Goal: Obtain resource: Download file/media

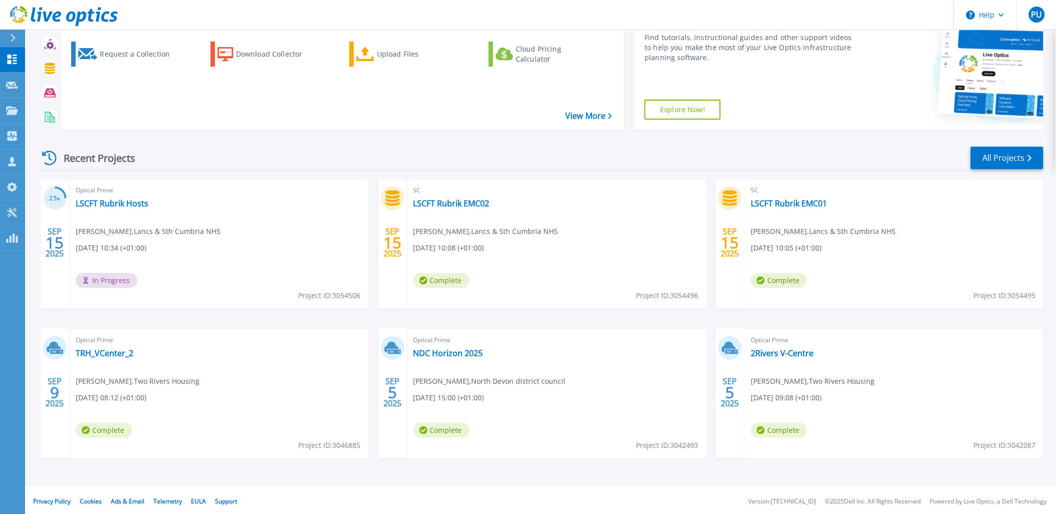
scroll to position [83, 0]
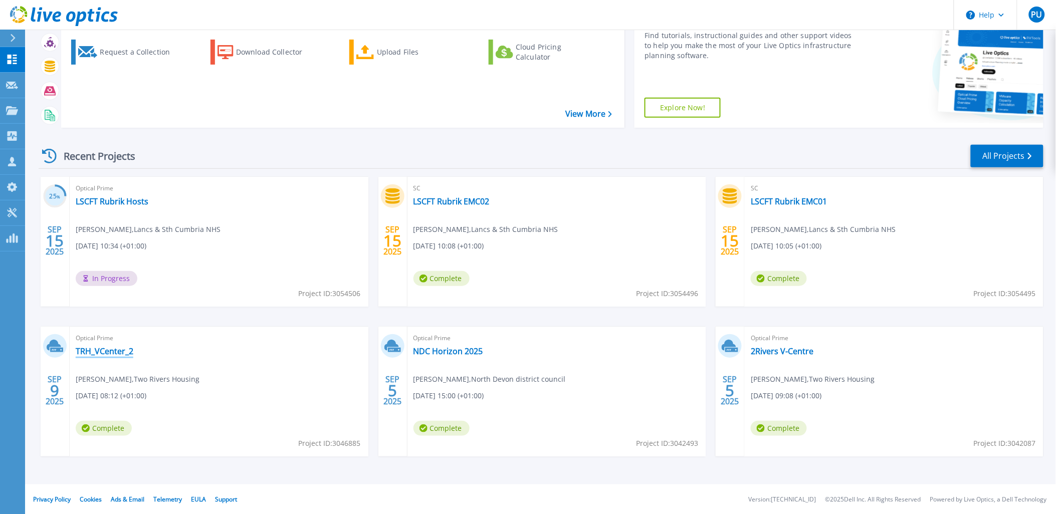
click at [98, 351] on link "TRH_VCenter_2" at bounding box center [105, 351] width 58 height 10
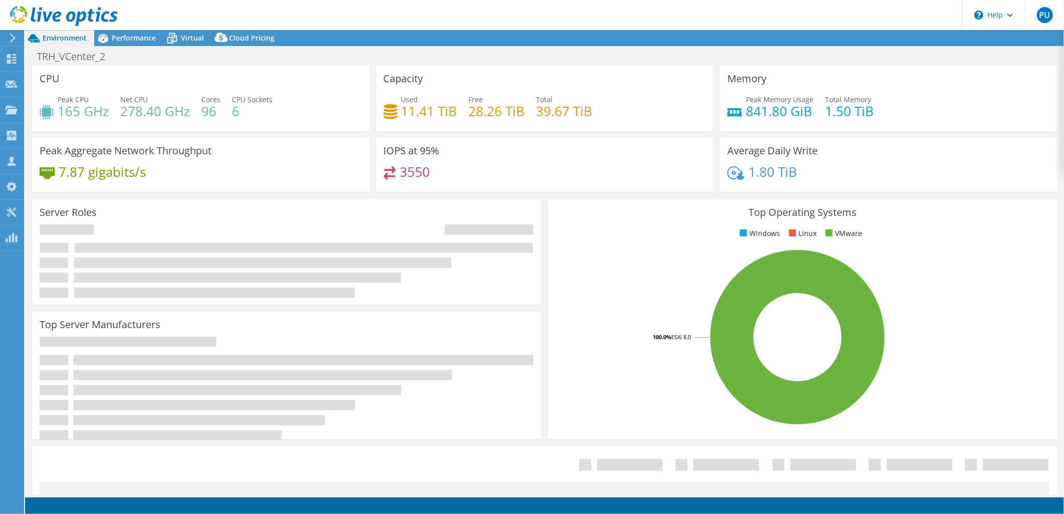
select select "USD"
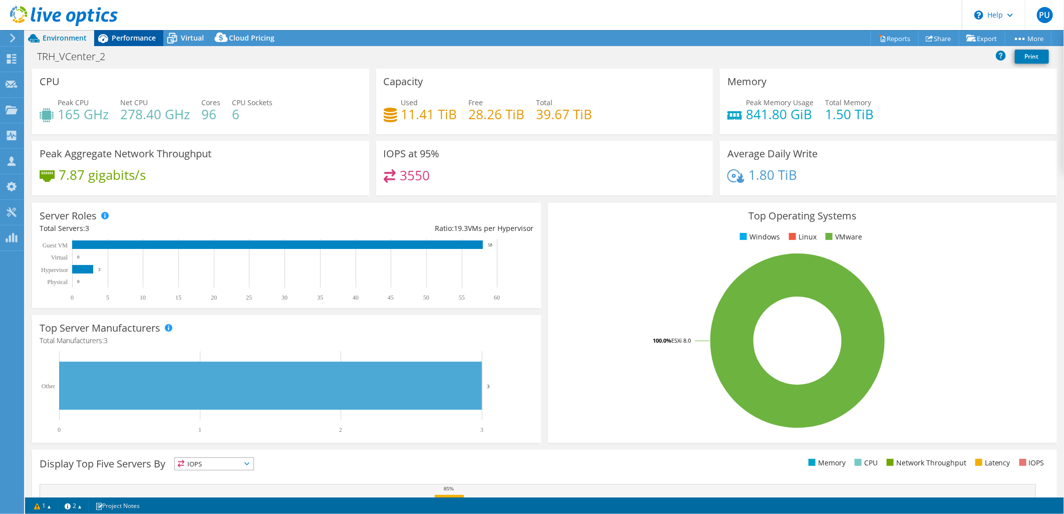
click at [136, 39] on span "Performance" at bounding box center [134, 38] width 44 height 10
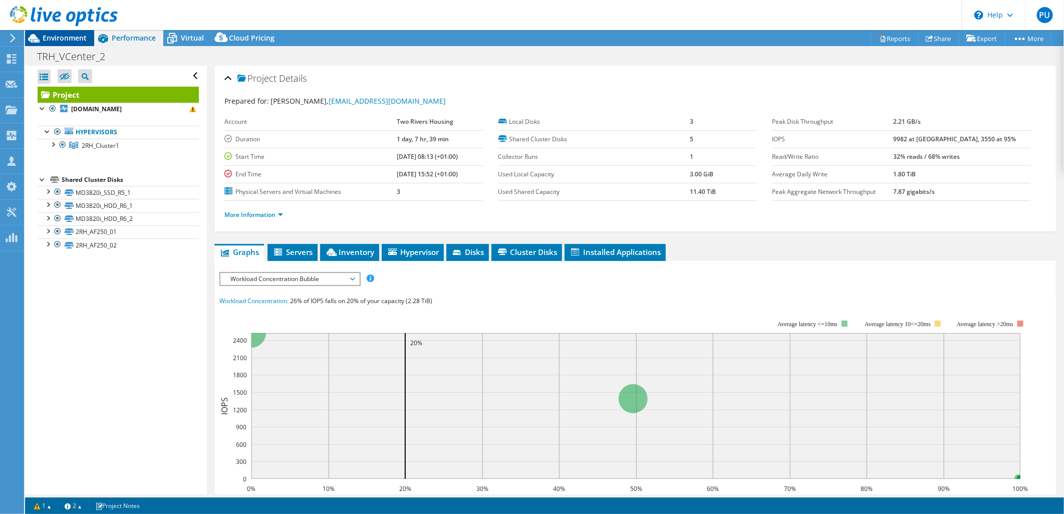
click at [61, 38] on span "Environment" at bounding box center [65, 38] width 44 height 10
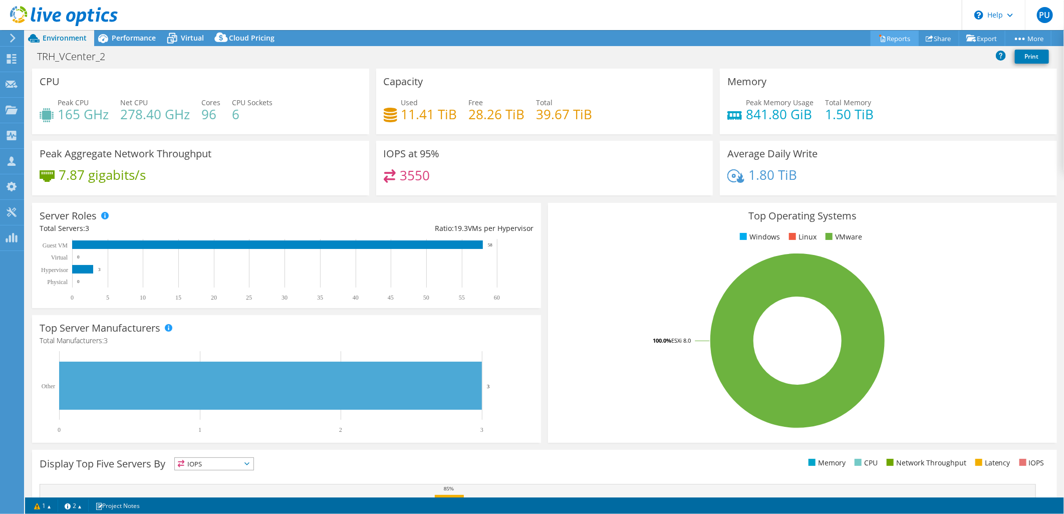
click at [889, 38] on link "Reports" at bounding box center [895, 39] width 48 height 16
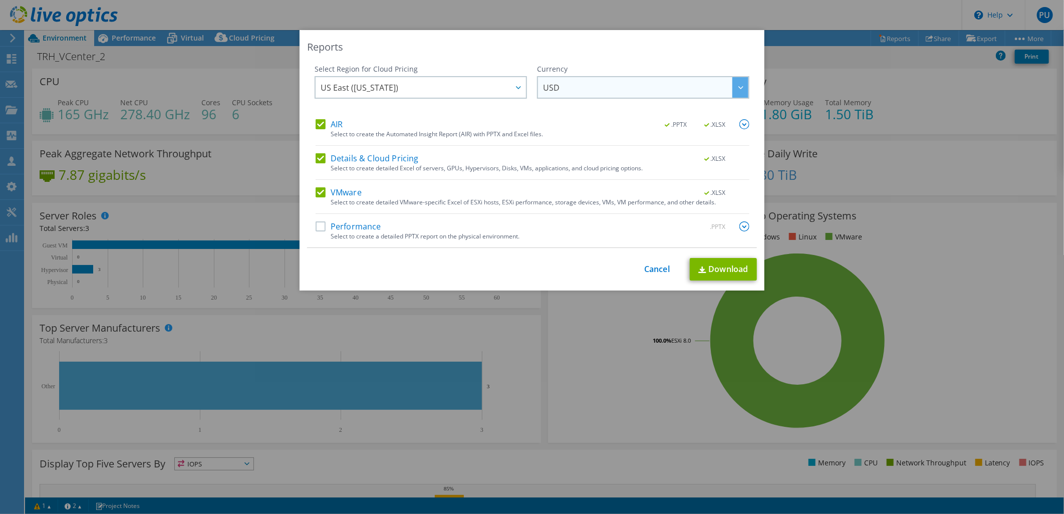
click at [577, 86] on span "USD" at bounding box center [645, 87] width 205 height 21
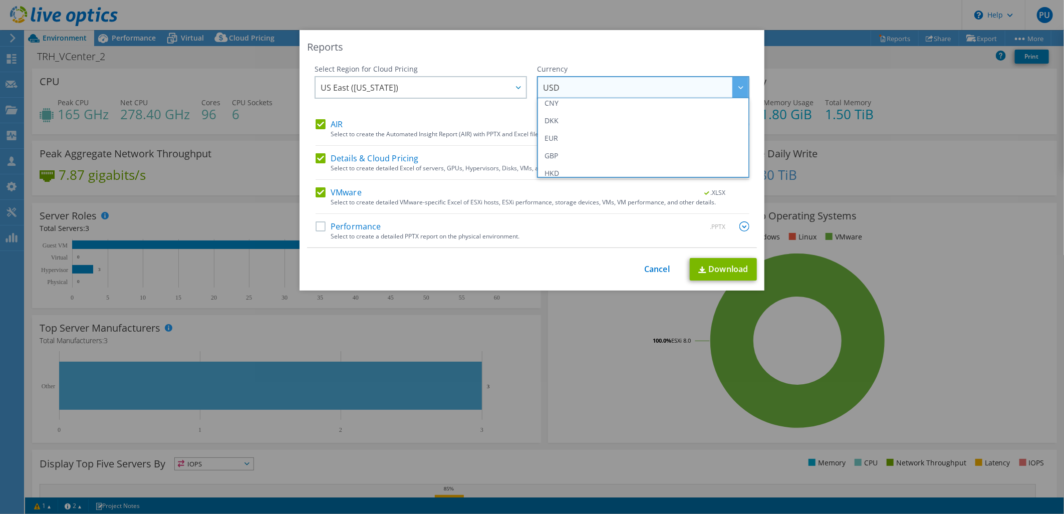
scroll to position [133, 0]
click at [573, 133] on li "GBP" at bounding box center [643, 134] width 207 height 18
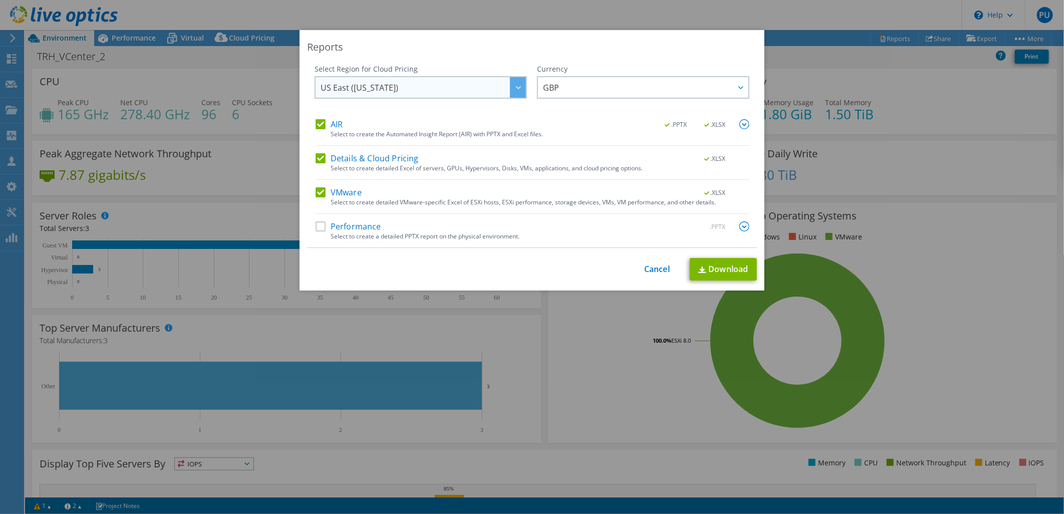
click at [517, 88] on div at bounding box center [518, 87] width 16 height 21
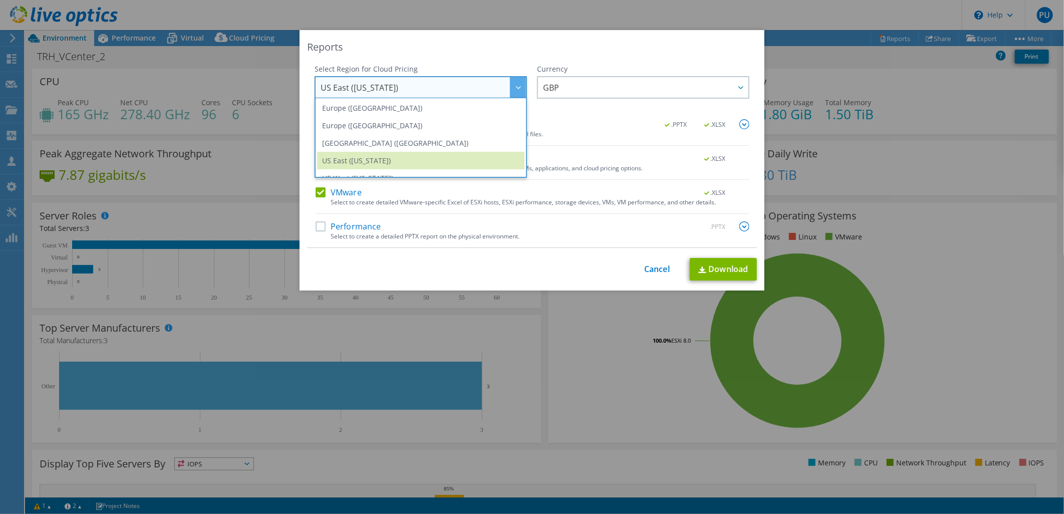
scroll to position [126, 0]
click at [389, 122] on li "Europe (London)" at bounding box center [420, 123] width 207 height 18
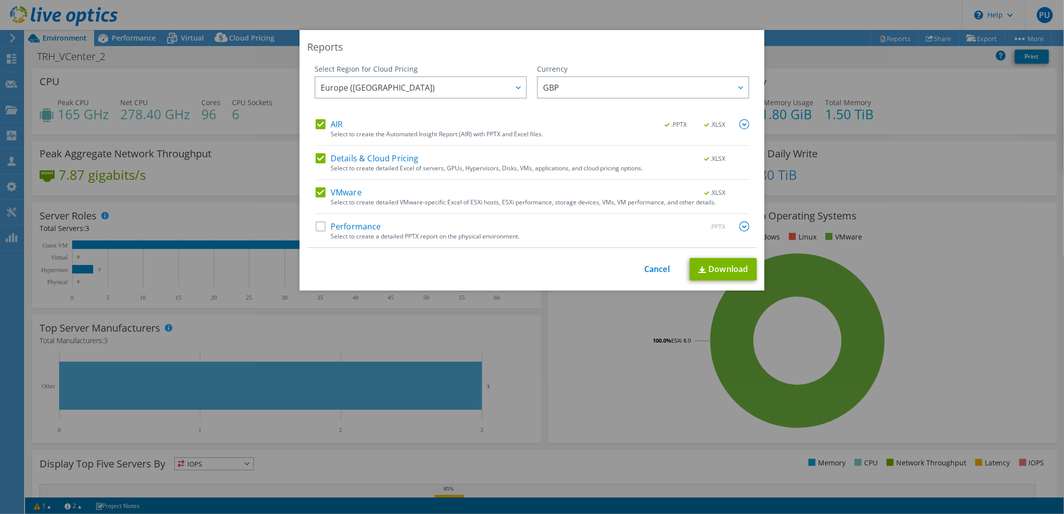
click at [316, 225] on label "Performance" at bounding box center [349, 226] width 66 height 10
click at [0, 0] on input "Performance" at bounding box center [0, 0] width 0 height 0
click at [741, 226] on img at bounding box center [745, 226] width 10 height 10
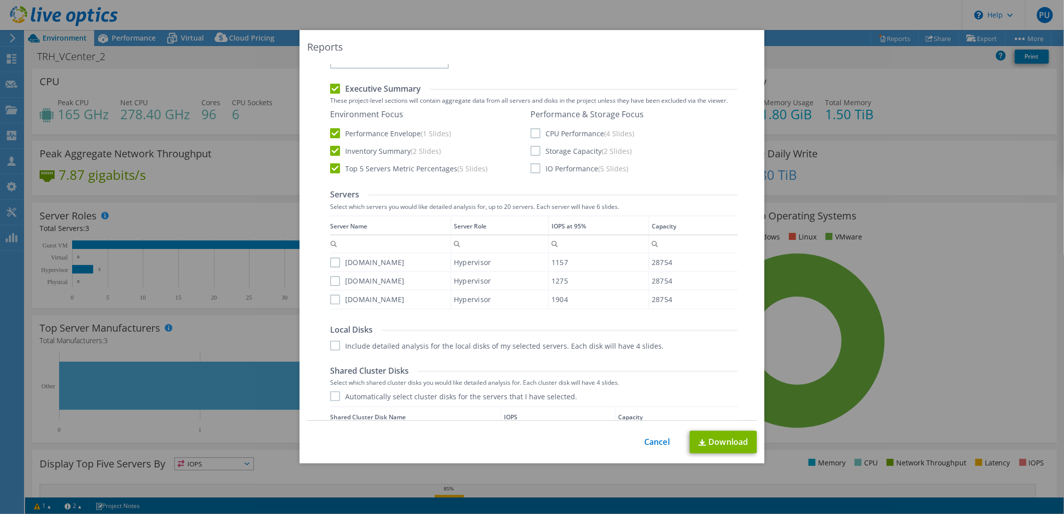
scroll to position [222, 0]
click at [532, 132] on label "CPU Performance (4 Slides)" at bounding box center [583, 130] width 104 height 10
click at [0, 0] on input "CPU Performance (4 Slides)" at bounding box center [0, 0] width 0 height 0
click at [534, 147] on label "Storage Capacity (2 Slides)" at bounding box center [581, 148] width 101 height 10
click at [0, 0] on input "Storage Capacity (2 Slides)" at bounding box center [0, 0] width 0 height 0
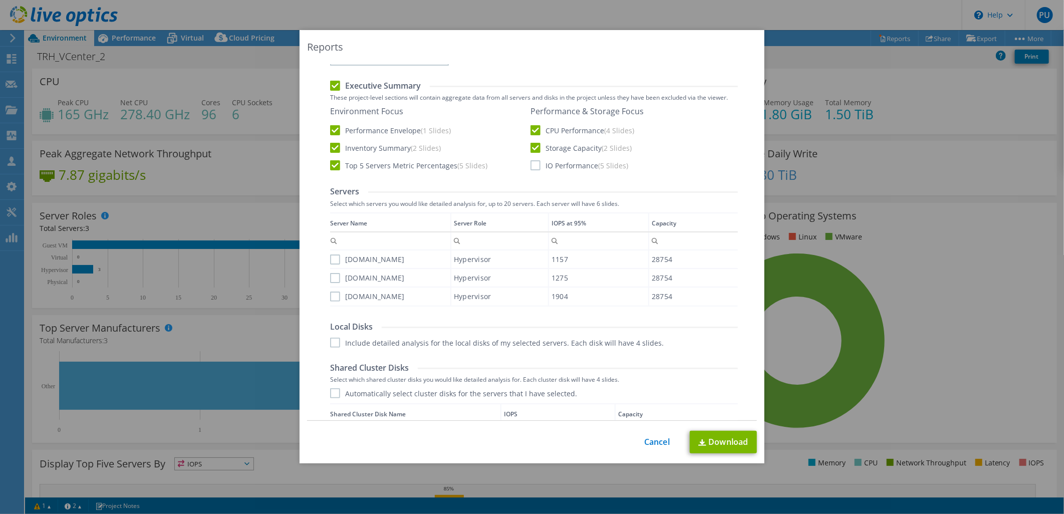
click at [531, 162] on label "IO Performance (5 Slides)" at bounding box center [580, 165] width 98 height 10
click at [0, 0] on input "IO Performance (5 Slides)" at bounding box center [0, 0] width 0 height 0
click at [330, 258] on label "esx1.2rh.org.uk" at bounding box center [367, 260] width 75 height 10
click at [0, 0] on input "esx1.2rh.org.uk" at bounding box center [0, 0] width 0 height 0
click at [331, 277] on label "esx2.2rh.org.uk" at bounding box center [367, 278] width 75 height 10
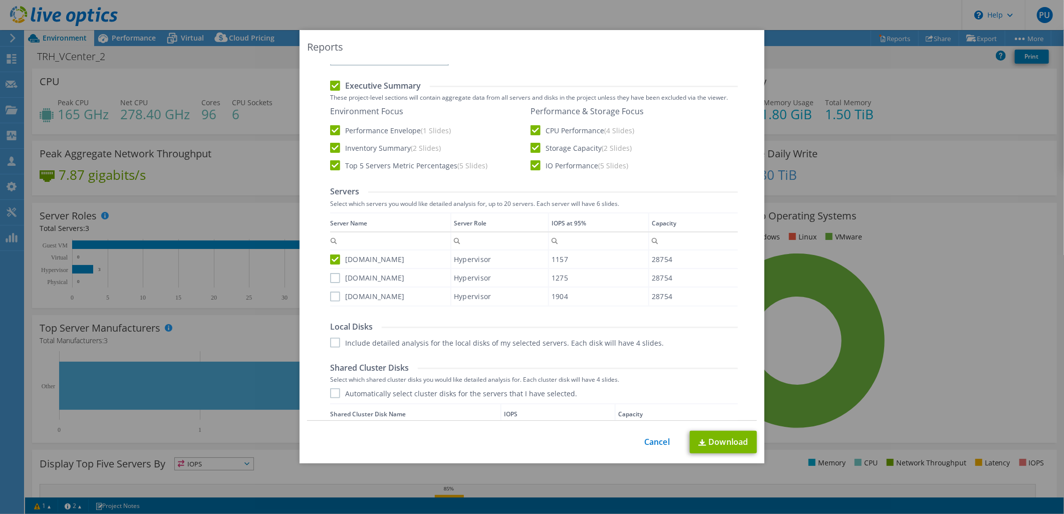
click at [0, 0] on input "esx2.2rh.org.uk" at bounding box center [0, 0] width 0 height 0
click at [332, 296] on label "esx3.2rh.org.uk" at bounding box center [367, 297] width 75 height 10
click at [0, 0] on input "esx3.2rh.org.uk" at bounding box center [0, 0] width 0 height 0
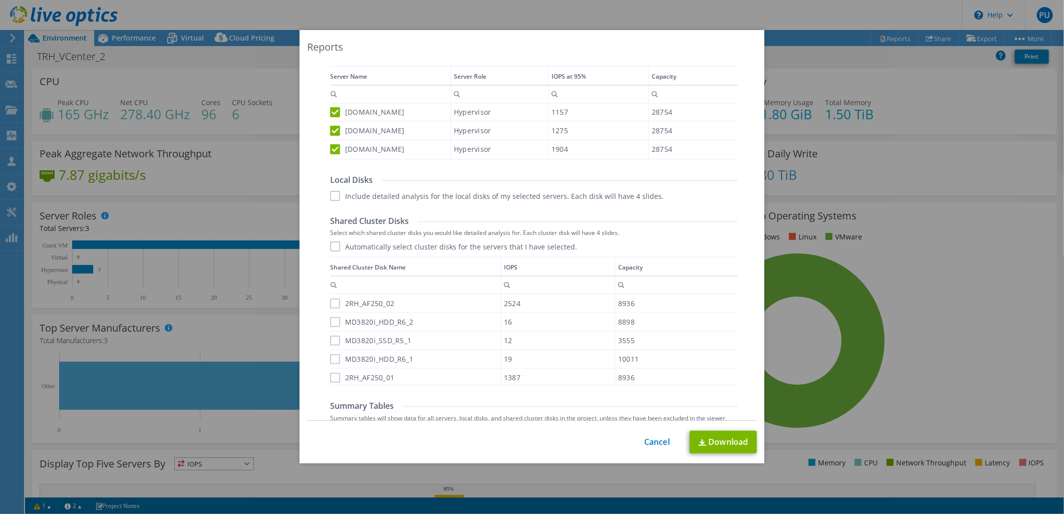
scroll to position [389, 0]
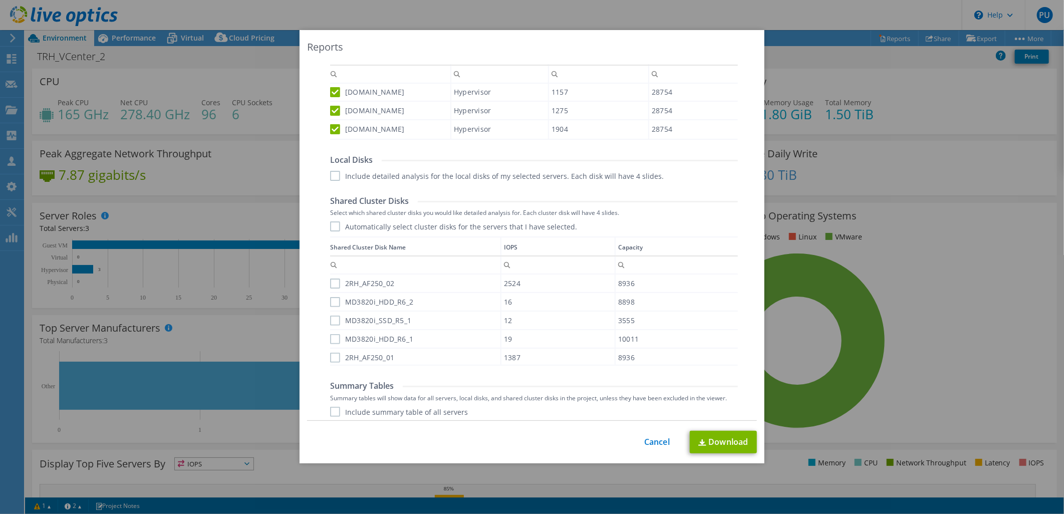
click at [333, 173] on label "Include detailed analysis for the local disks of my selected servers. Each disk…" at bounding box center [497, 176] width 334 height 10
click at [0, 0] on input "Include detailed analysis for the local disks of my selected servers. Each disk…" at bounding box center [0, 0] width 0 height 0
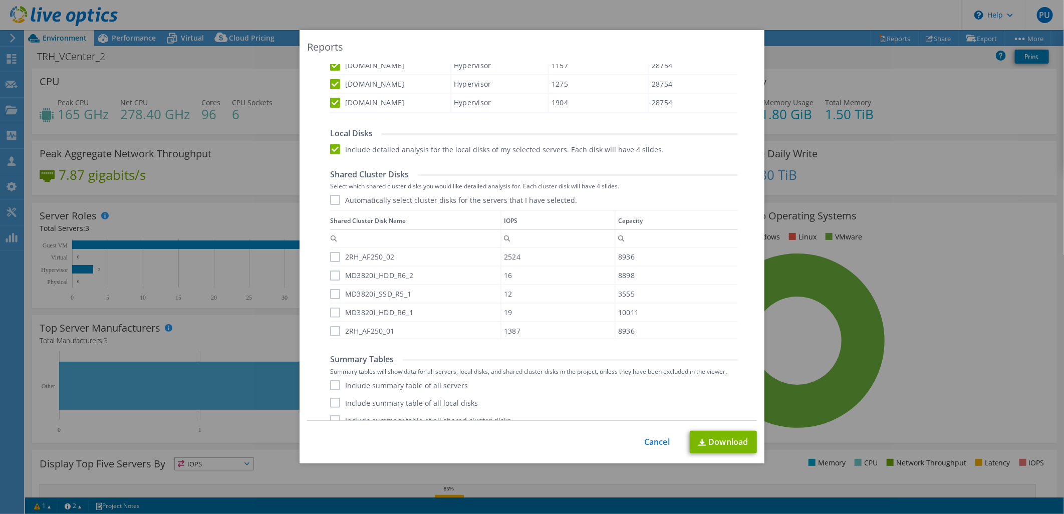
scroll to position [427, 0]
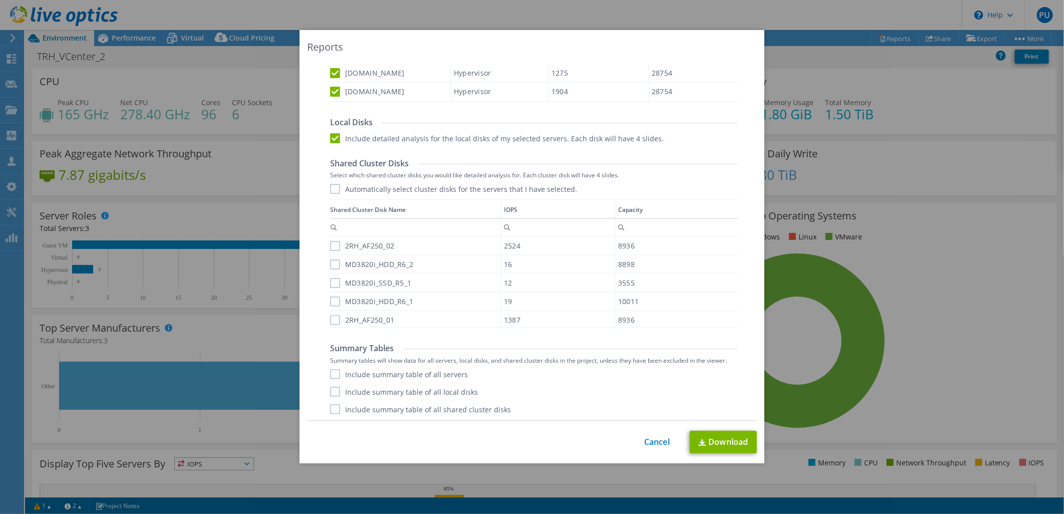
click at [326, 188] on div "Performance .PPTX Select to create a detailed PPTX report on the physical envir…" at bounding box center [533, 108] width 434 height 627
click at [330, 190] on label "Automatically select cluster disks for the servers that I have selected." at bounding box center [453, 189] width 247 height 10
click at [0, 0] on input "Automatically select cluster disks for the servers that I have selected." at bounding box center [0, 0] width 0 height 0
click at [333, 373] on label "Include summary table of all servers" at bounding box center [399, 374] width 138 height 10
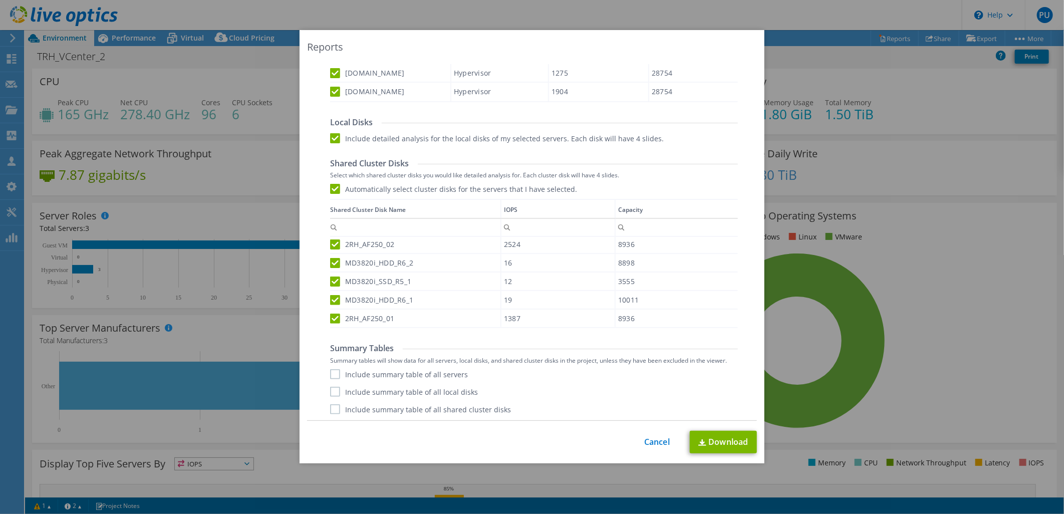
click at [0, 0] on input "Include summary table of all servers" at bounding box center [0, 0] width 0 height 0
click at [333, 391] on label "Include summary table of all local disks" at bounding box center [404, 392] width 148 height 10
click at [0, 0] on input "Include summary table of all local disks" at bounding box center [0, 0] width 0 height 0
click at [332, 407] on label "Include summary table of all shared cluster disks" at bounding box center [420, 409] width 181 height 10
click at [0, 0] on input "Include summary table of all shared cluster disks" at bounding box center [0, 0] width 0 height 0
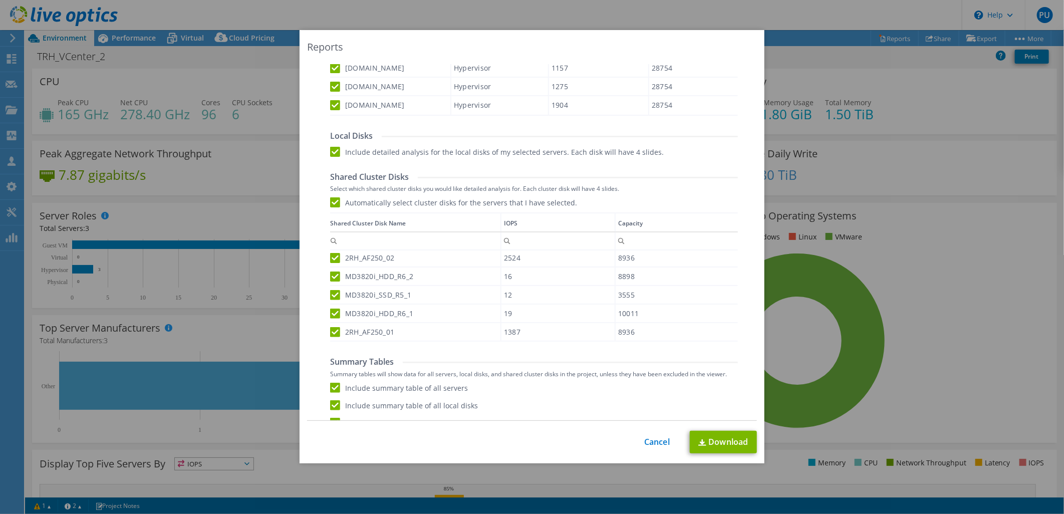
scroll to position [427, 0]
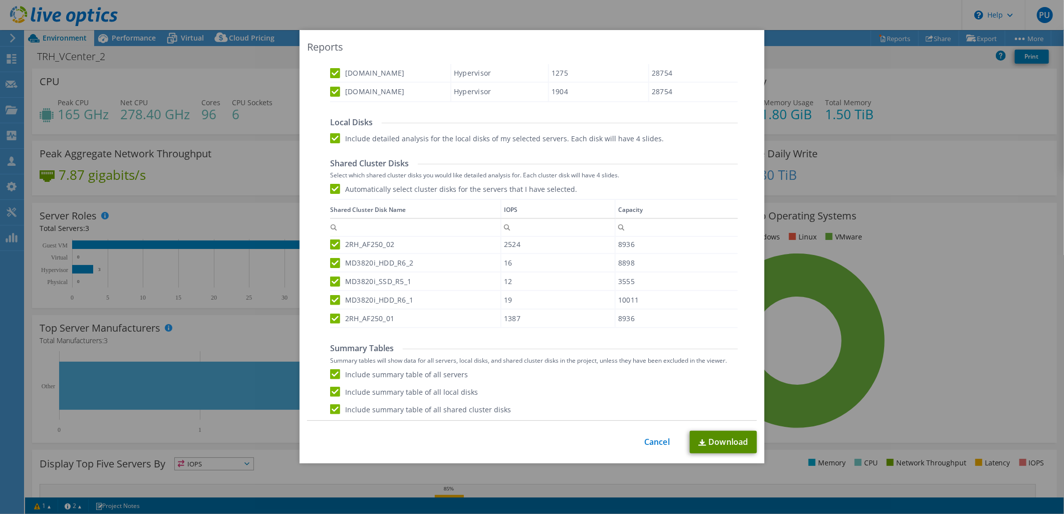
click at [720, 442] on link "Download" at bounding box center [723, 442] width 67 height 23
click at [645, 441] on link "Cancel" at bounding box center [657, 442] width 26 height 10
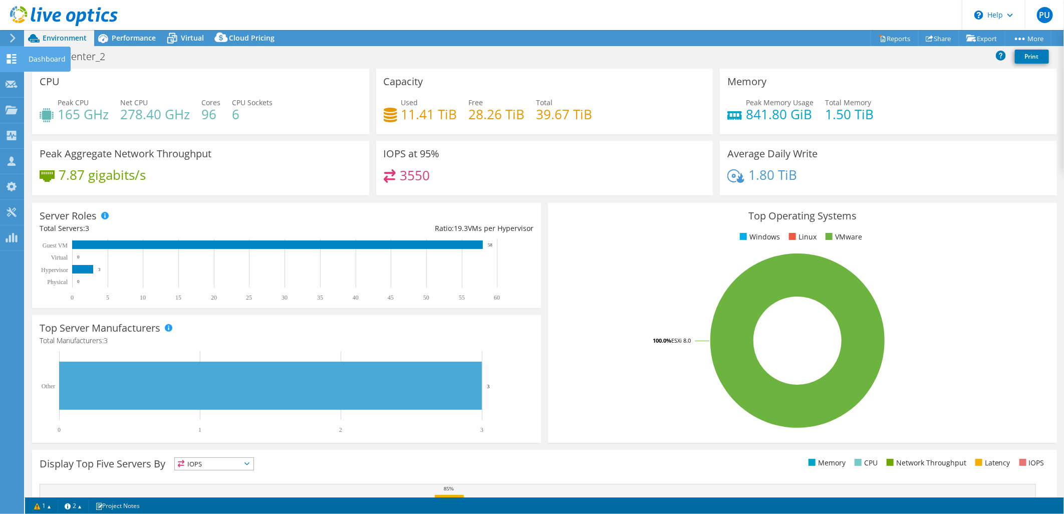
click at [16, 56] on icon at bounding box center [12, 59] width 12 height 10
click at [46, 59] on div "Dashboard" at bounding box center [47, 59] width 47 height 25
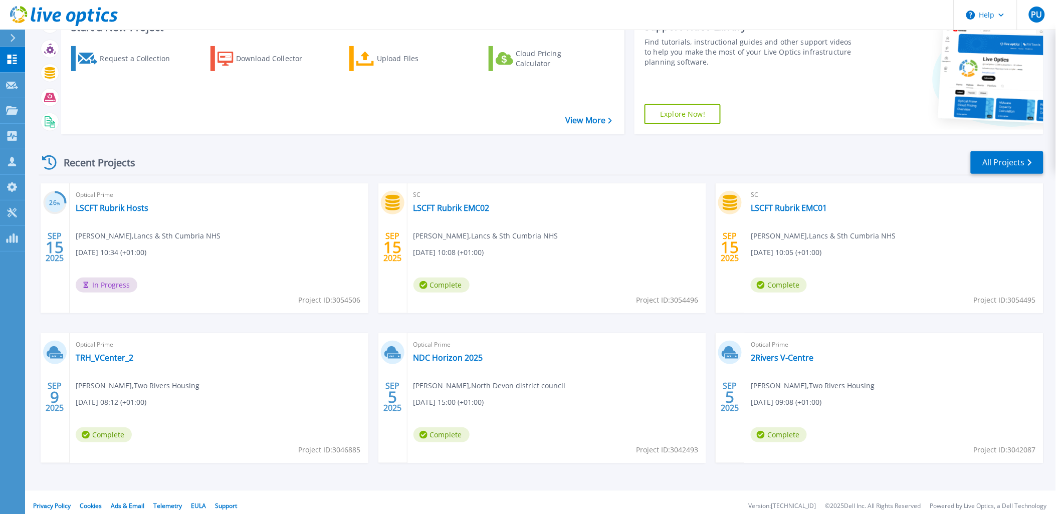
scroll to position [83, 0]
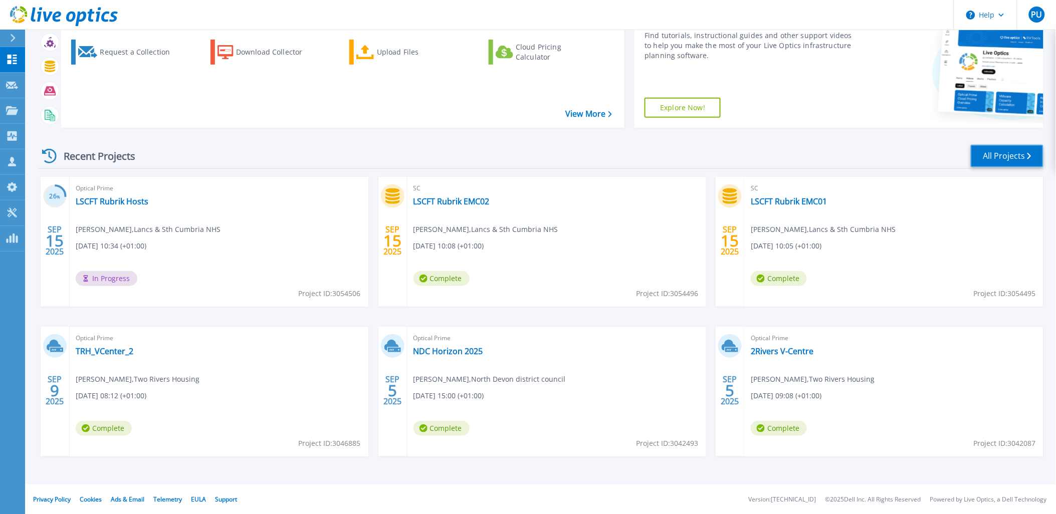
click at [999, 156] on link "All Projects" at bounding box center [1006, 156] width 73 height 23
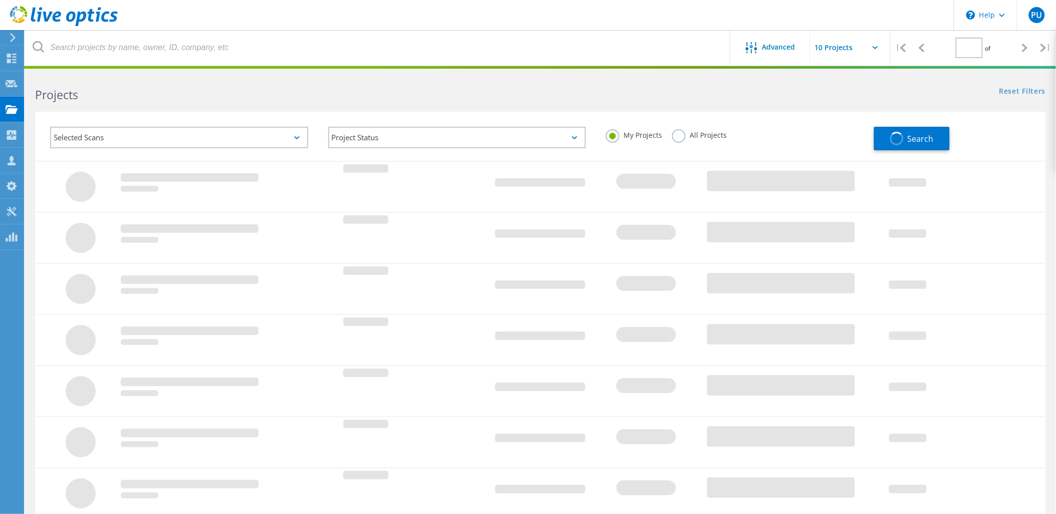
type input "1"
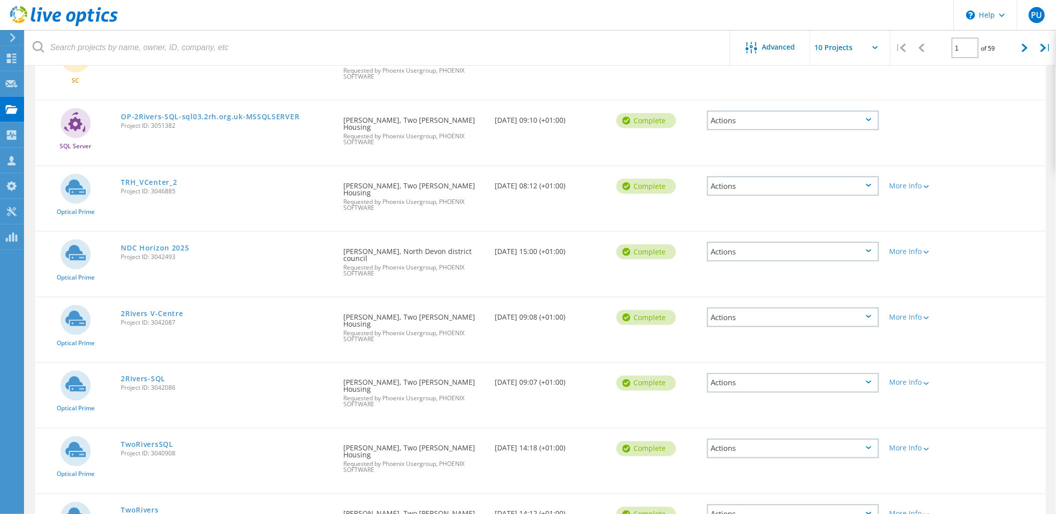
scroll to position [311, 0]
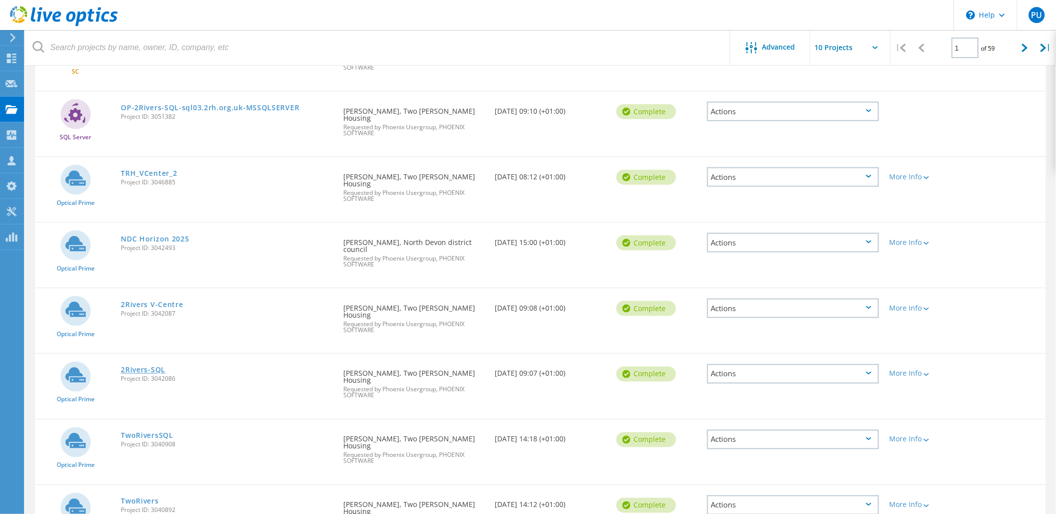
click at [150, 367] on link "2Rivers-SQL" at bounding box center [143, 370] width 45 height 7
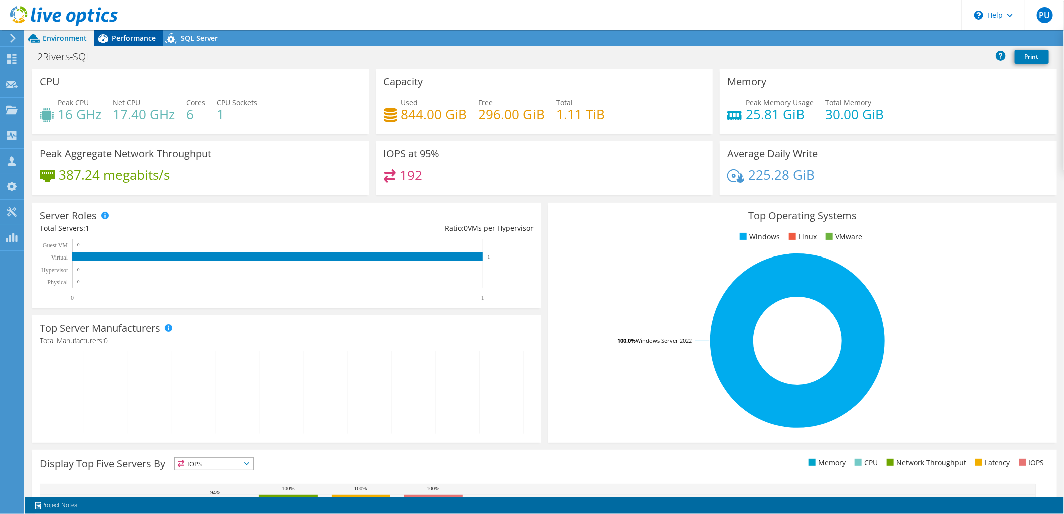
click at [136, 36] on span "Performance" at bounding box center [134, 38] width 44 height 10
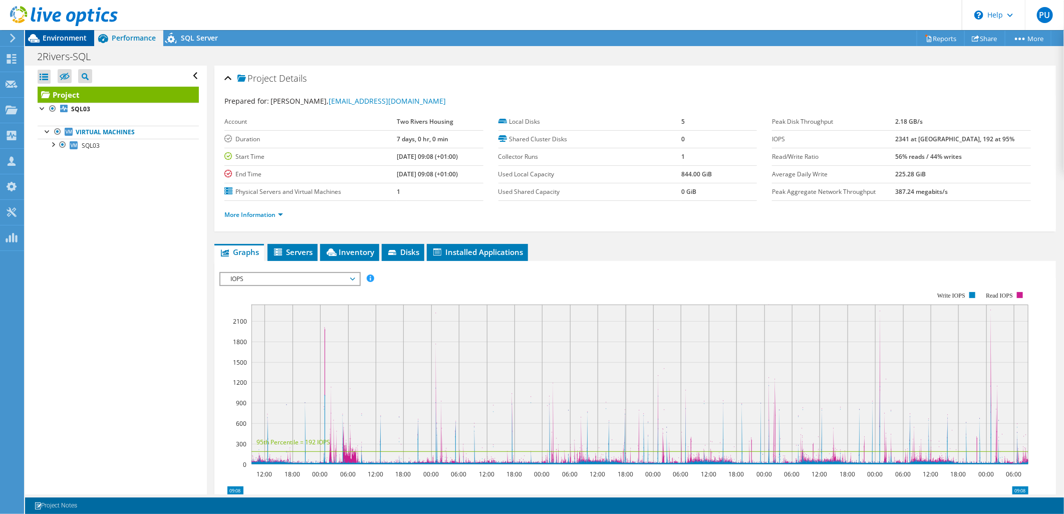
click at [70, 38] on span "Environment" at bounding box center [65, 38] width 44 height 10
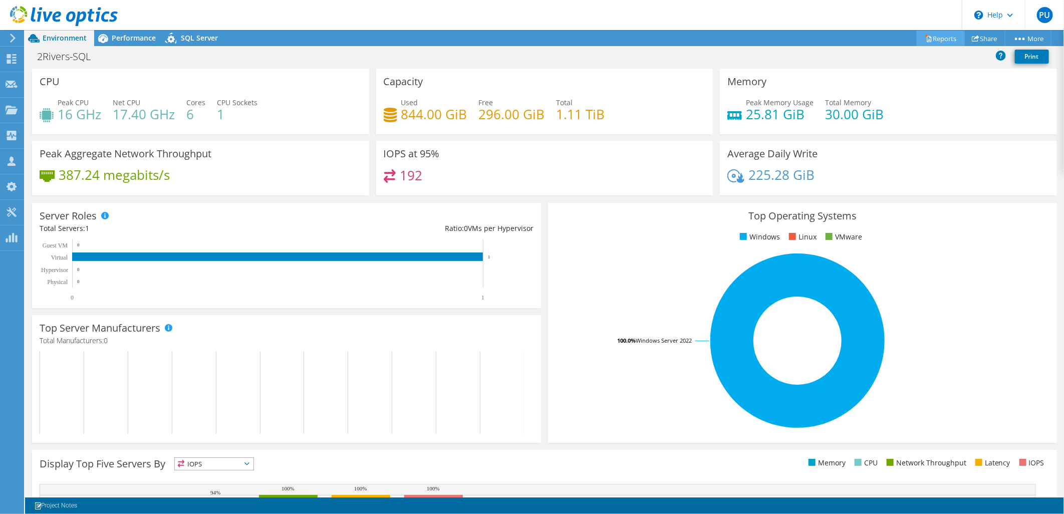
click at [939, 39] on link "Reports" at bounding box center [941, 39] width 48 height 16
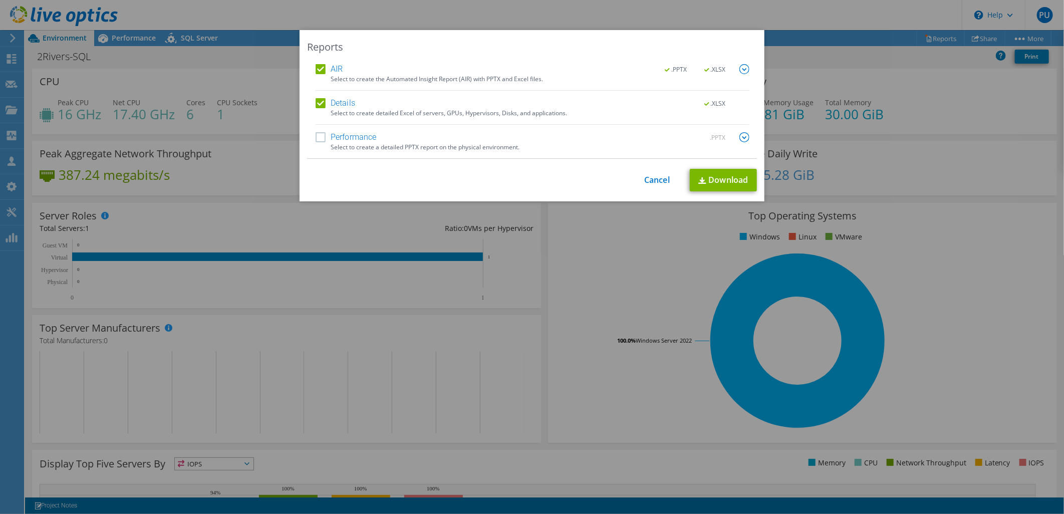
click at [316, 136] on label "Performance" at bounding box center [346, 137] width 61 height 10
click at [0, 0] on input "Performance" at bounding box center [0, 0] width 0 height 0
click at [740, 138] on img at bounding box center [745, 137] width 10 height 10
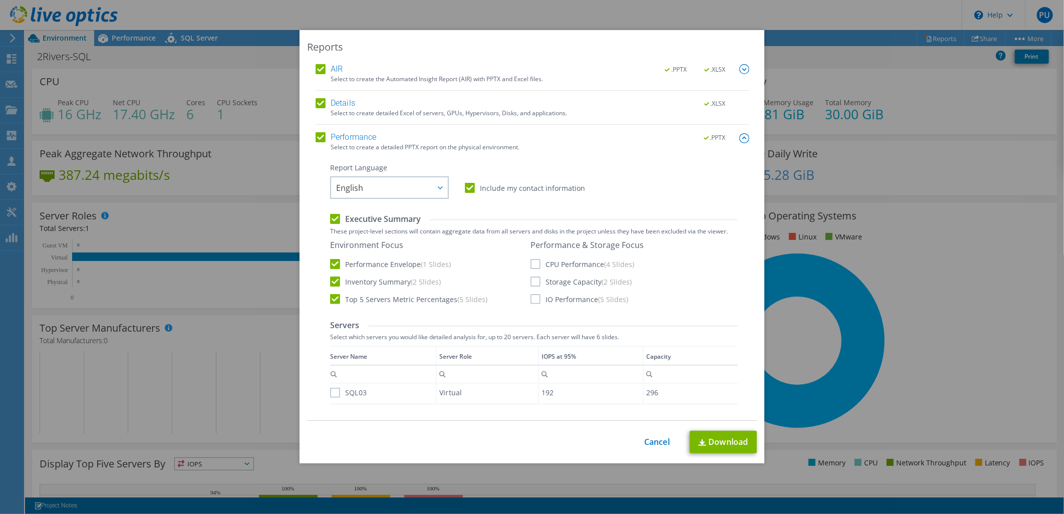
click at [531, 264] on label "CPU Performance (4 Slides)" at bounding box center [583, 264] width 104 height 10
click at [0, 0] on input "CPU Performance (4 Slides)" at bounding box center [0, 0] width 0 height 0
click at [532, 283] on label "Storage Capacity (2 Slides)" at bounding box center [581, 282] width 101 height 10
click at [0, 0] on input "Storage Capacity (2 Slides)" at bounding box center [0, 0] width 0 height 0
click at [531, 302] on label "IO Performance (5 Slides)" at bounding box center [580, 299] width 98 height 10
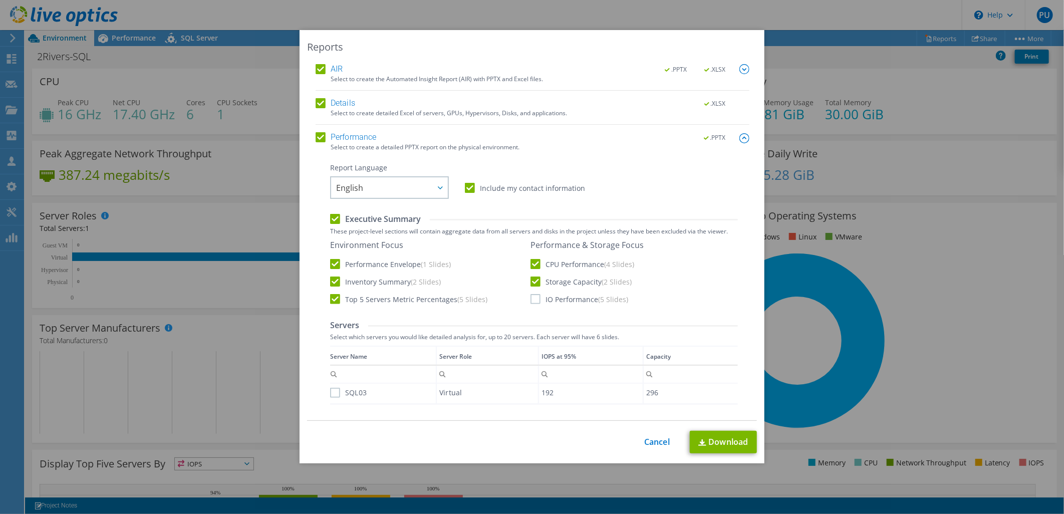
click at [0, 0] on input "IO Performance (5 Slides)" at bounding box center [0, 0] width 0 height 0
click at [332, 392] on label "SQL03" at bounding box center [348, 393] width 37 height 10
click at [0, 0] on input "SQL03" at bounding box center [0, 0] width 0 height 0
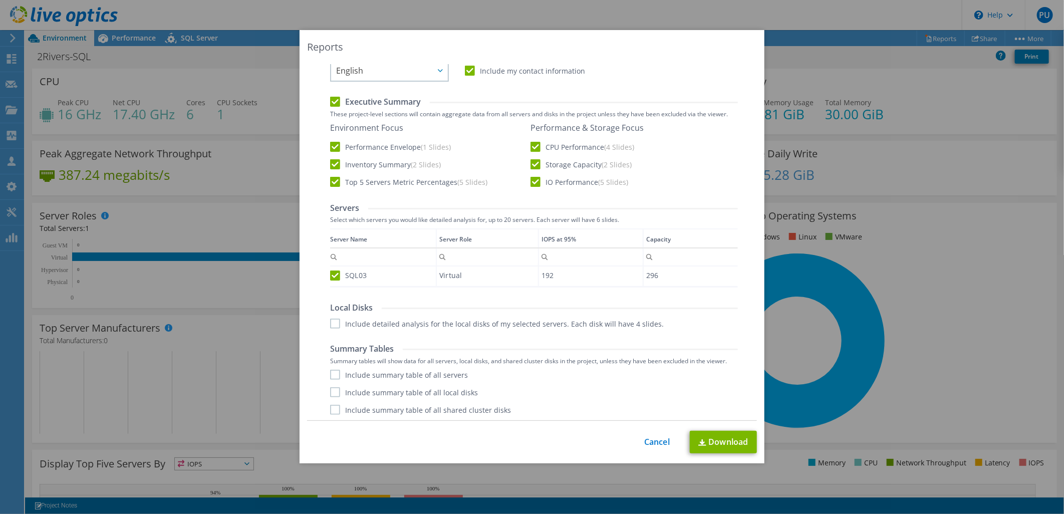
scroll to position [118, 0]
click at [331, 322] on label "Include detailed analysis for the local disks of my selected servers. Each disk…" at bounding box center [497, 323] width 334 height 10
click at [0, 0] on input "Include detailed analysis for the local disks of my selected servers. Each disk…" at bounding box center [0, 0] width 0 height 0
click at [330, 373] on label "Include summary table of all servers" at bounding box center [399, 374] width 138 height 10
click at [0, 0] on input "Include summary table of all servers" at bounding box center [0, 0] width 0 height 0
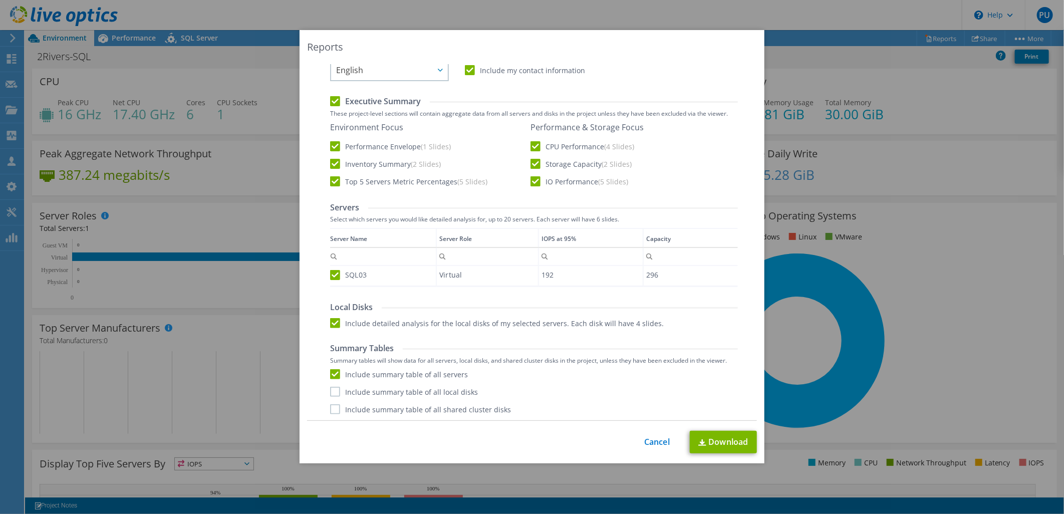
click at [330, 392] on label "Include summary table of all local disks" at bounding box center [404, 392] width 148 height 10
click at [0, 0] on input "Include summary table of all local disks" at bounding box center [0, 0] width 0 height 0
click at [333, 411] on label "Include summary table of all shared cluster disks" at bounding box center [420, 409] width 181 height 10
click at [0, 0] on input "Include summary table of all shared cluster disks" at bounding box center [0, 0] width 0 height 0
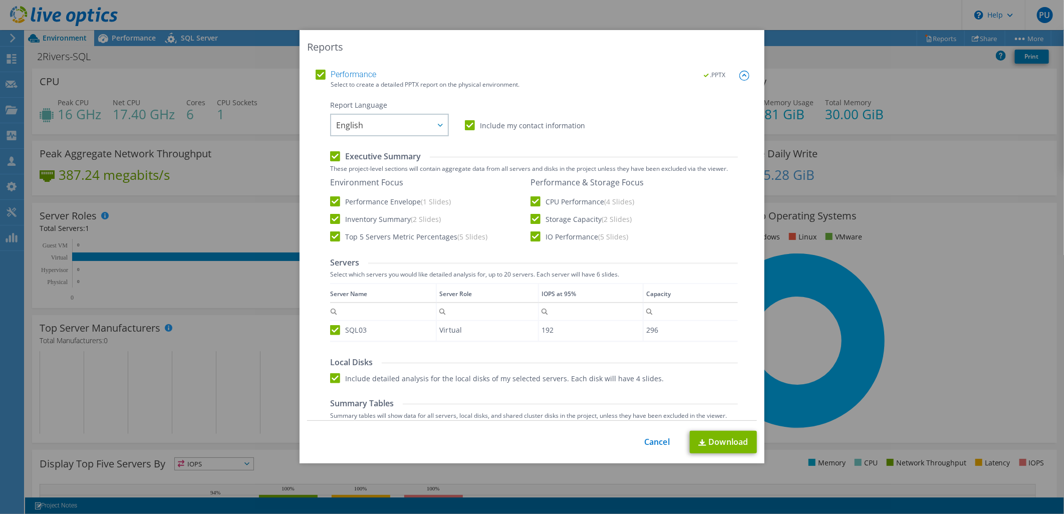
scroll to position [0, 0]
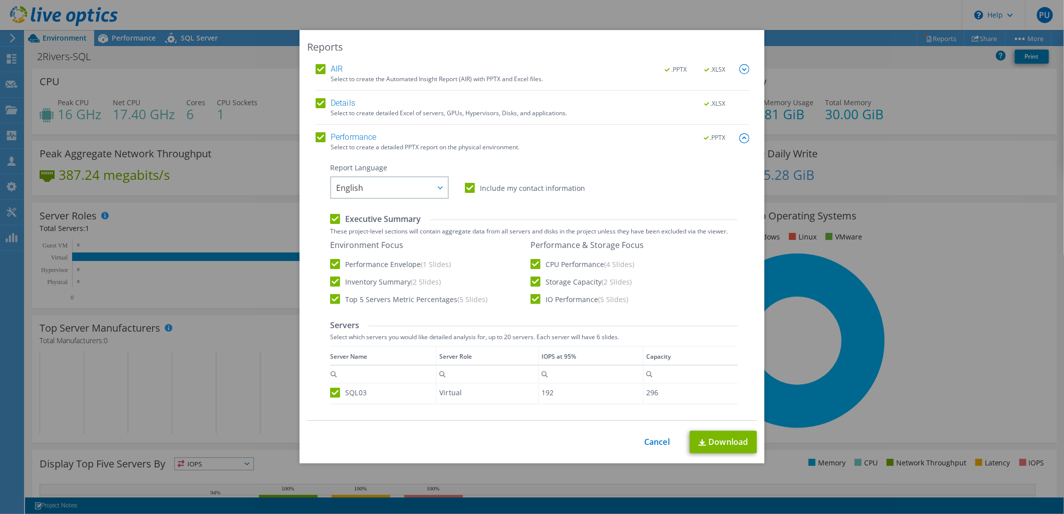
click at [740, 72] on img at bounding box center [745, 69] width 10 height 10
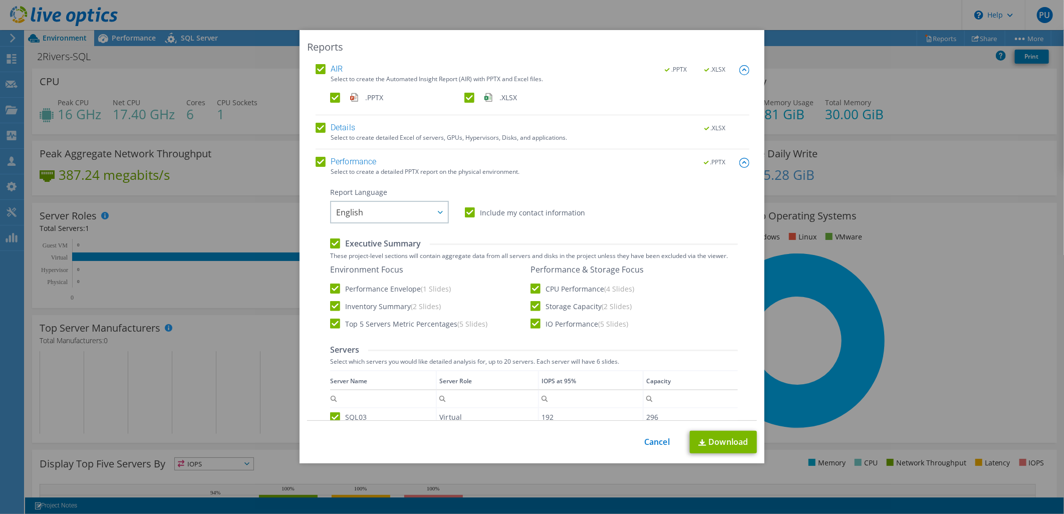
click at [740, 72] on img at bounding box center [745, 70] width 10 height 10
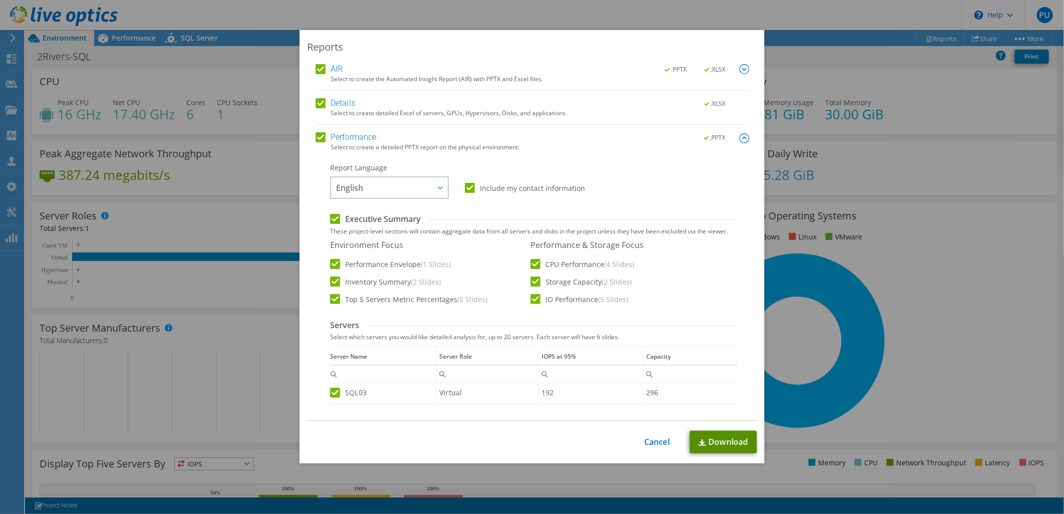
click at [723, 441] on link "Download" at bounding box center [723, 442] width 67 height 23
click at [645, 442] on link "Cancel" at bounding box center [657, 442] width 26 height 10
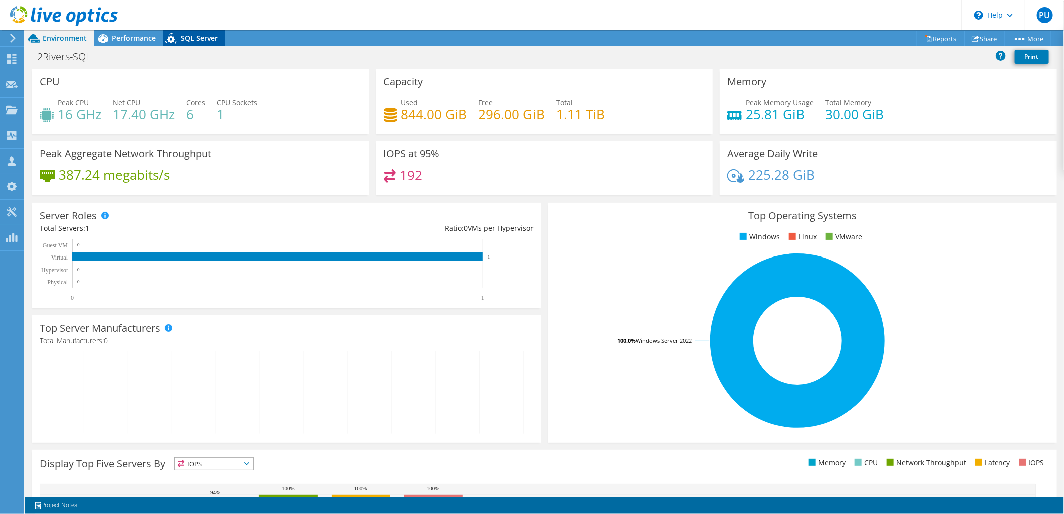
click at [193, 32] on div "SQL Server" at bounding box center [194, 38] width 62 height 16
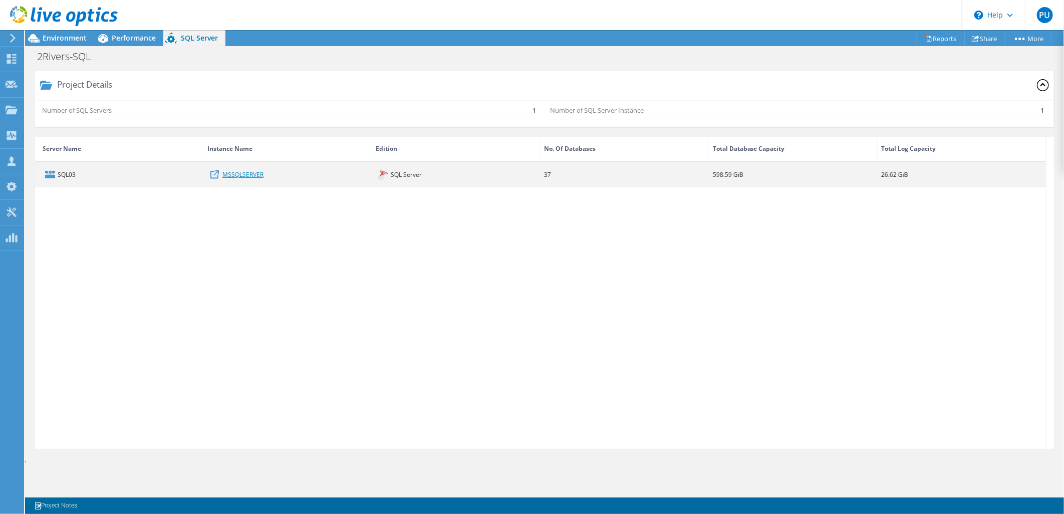
click at [236, 175] on link "MSSQLSERVER" at bounding box center [242, 174] width 41 height 11
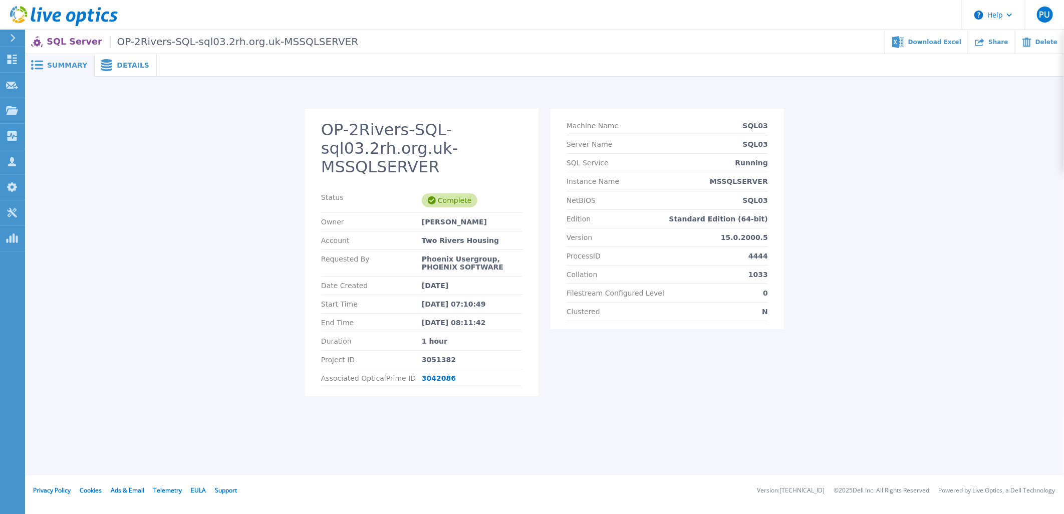
click at [132, 69] on div "Details" at bounding box center [126, 65] width 62 height 23
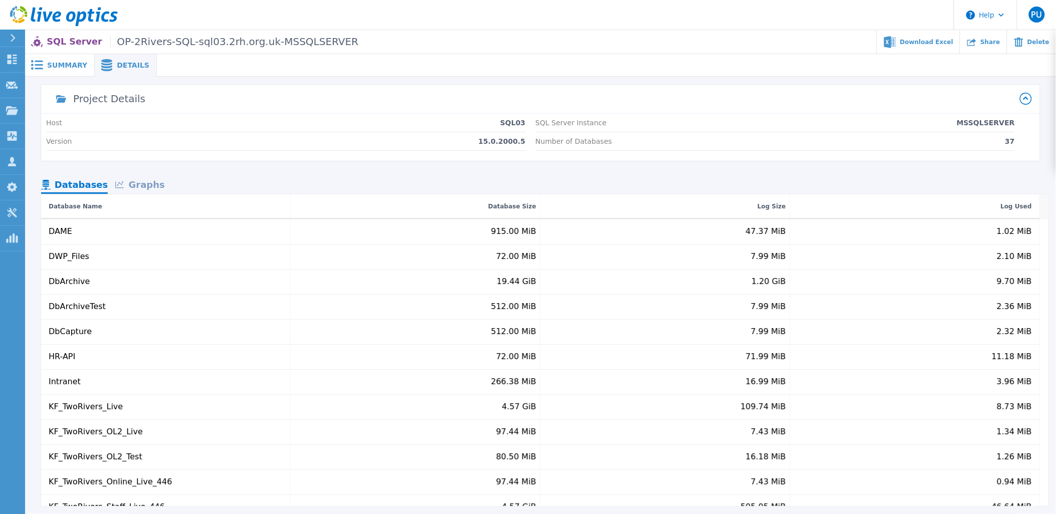
click at [142, 184] on div "Graphs" at bounding box center [140, 186] width 64 height 18
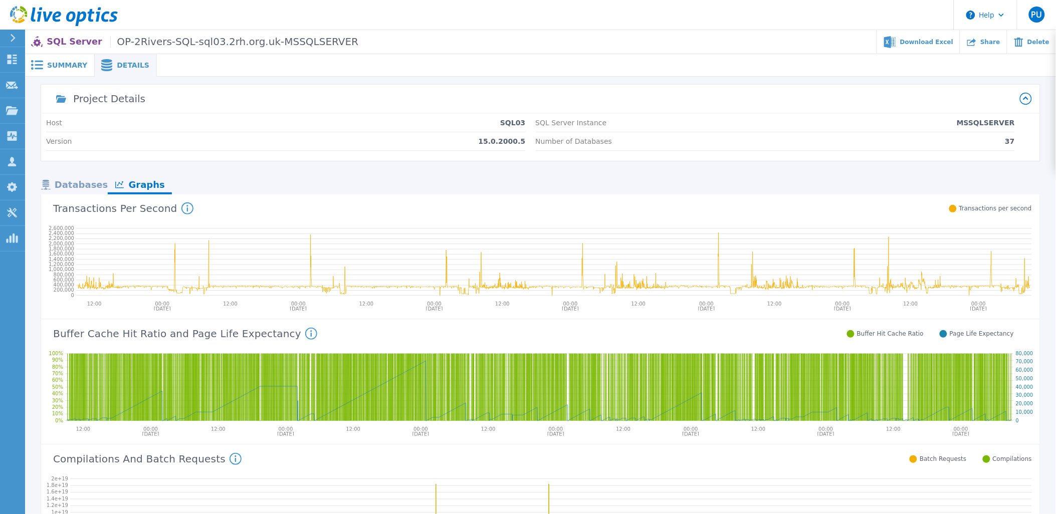
click at [76, 184] on div "Databases" at bounding box center [74, 186] width 67 height 18
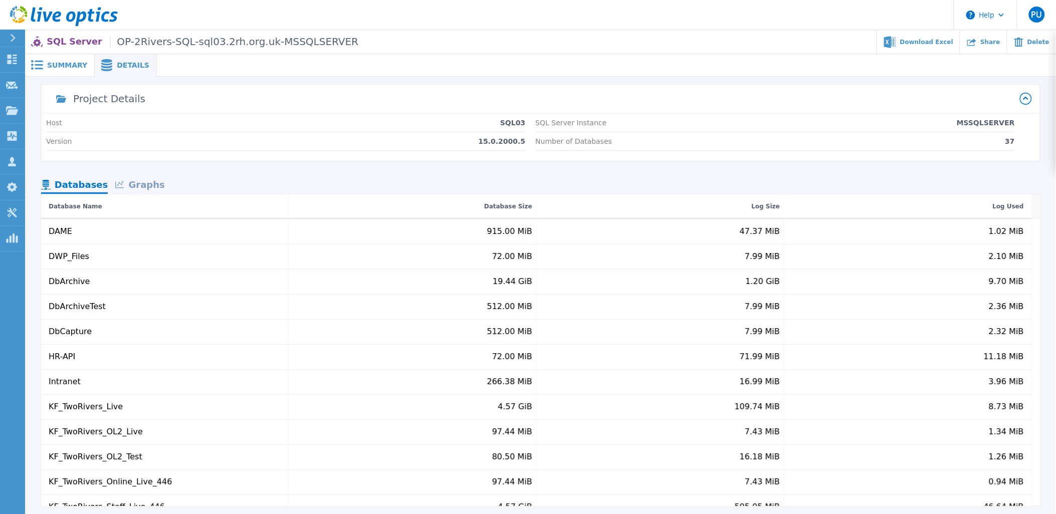
click at [120, 67] on span "Details" at bounding box center [133, 65] width 33 height 7
click at [61, 66] on span "Summary" at bounding box center [67, 65] width 40 height 7
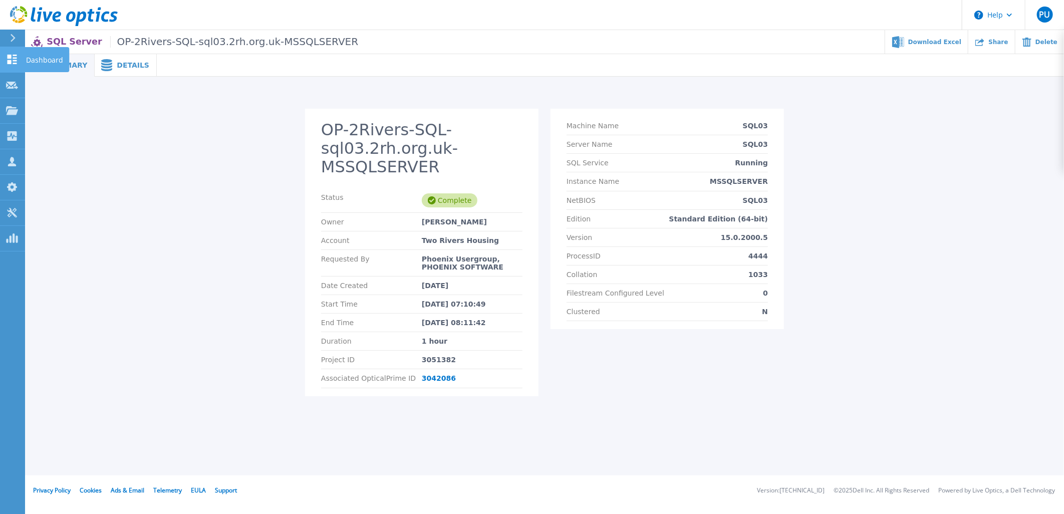
click at [36, 60] on p "Dashboard" at bounding box center [44, 60] width 37 height 26
